Goal: Find specific page/section: Find specific page/section

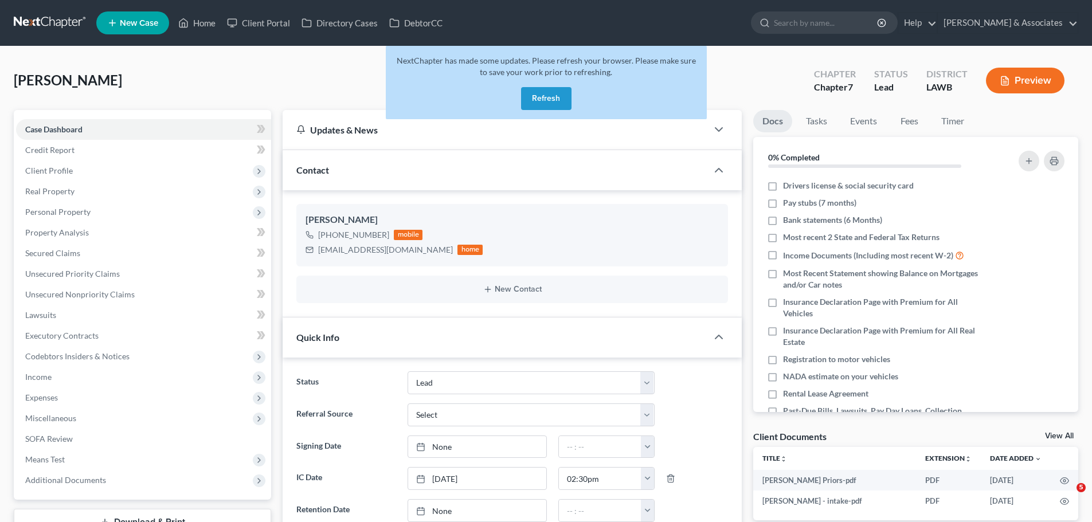
select select "13"
click at [203, 16] on link "Home" at bounding box center [197, 23] width 49 height 21
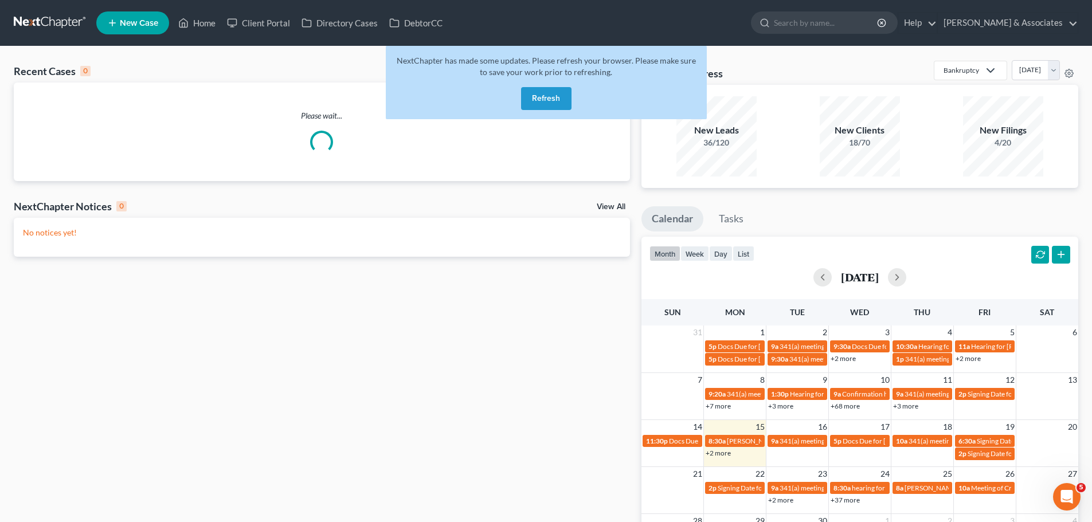
click at [551, 101] on button "Refresh" at bounding box center [546, 98] width 50 height 23
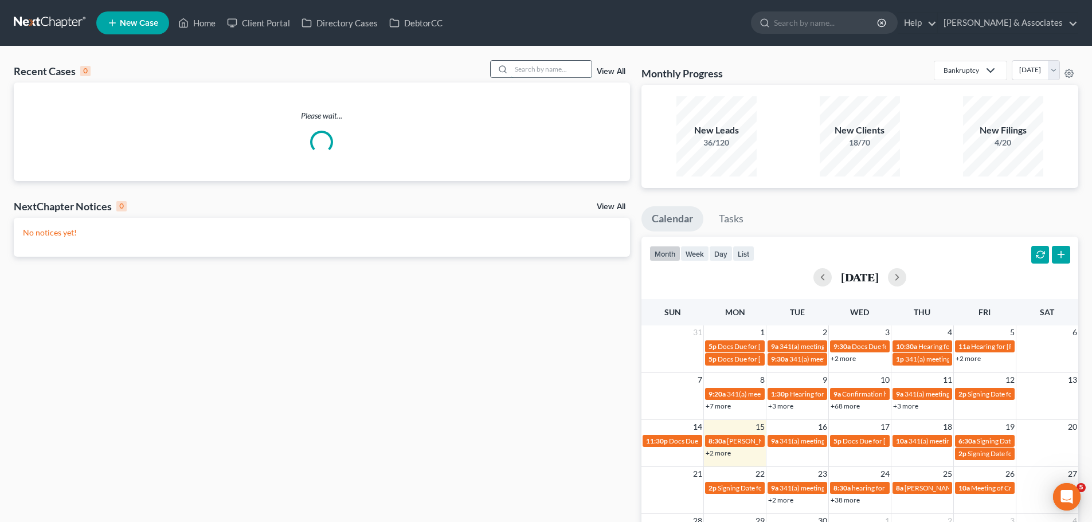
click at [522, 72] on input "search" at bounding box center [551, 69] width 80 height 17
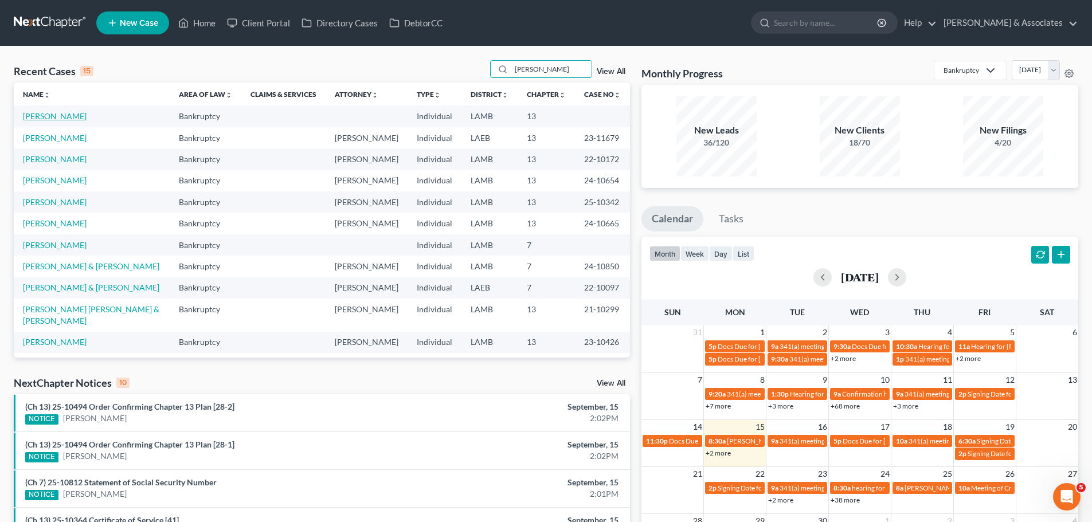
type input "[PERSON_NAME]"
click at [46, 113] on link "[PERSON_NAME]" at bounding box center [55, 116] width 64 height 10
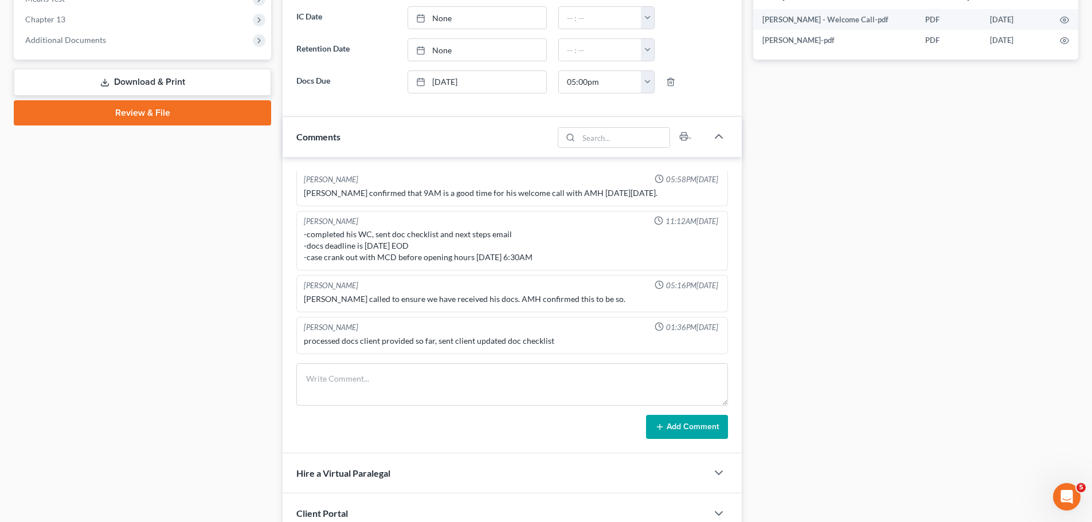
scroll to position [516, 0]
